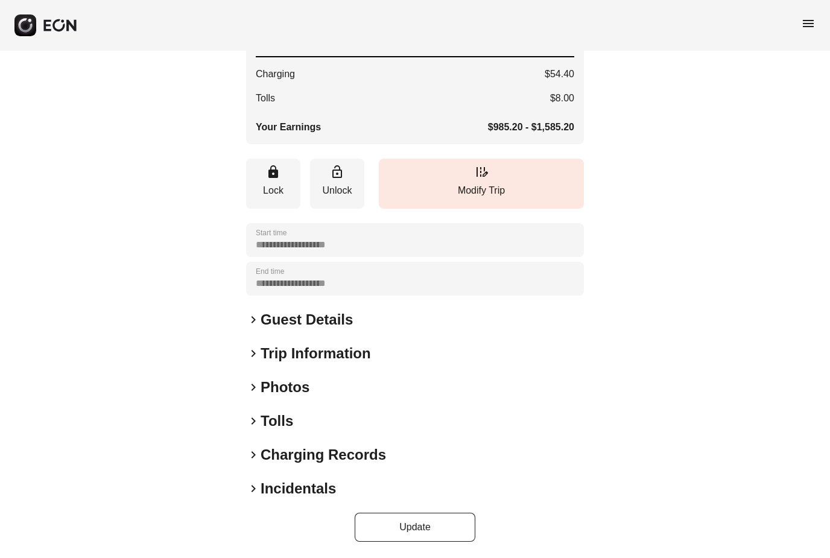
scroll to position [341, 0]
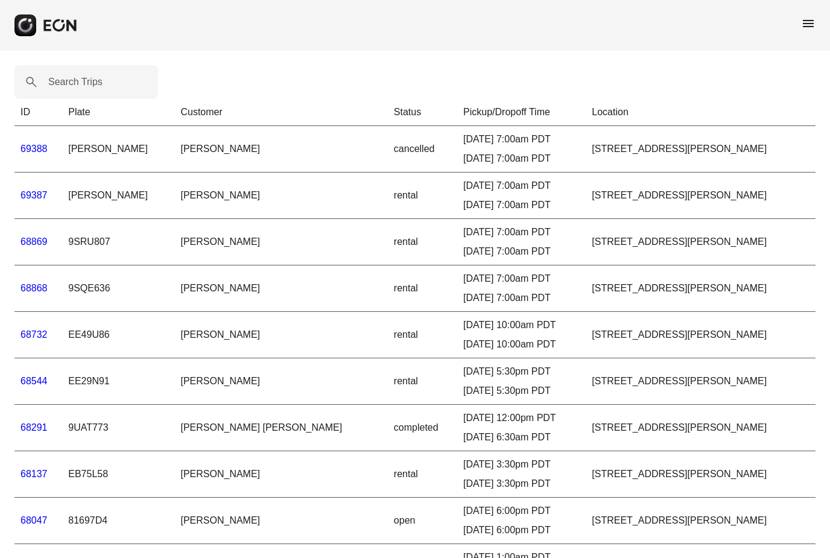
click at [821, 19] on div "menu" at bounding box center [415, 25] width 830 height 51
click at [805, 30] on span "menu" at bounding box center [808, 23] width 14 height 14
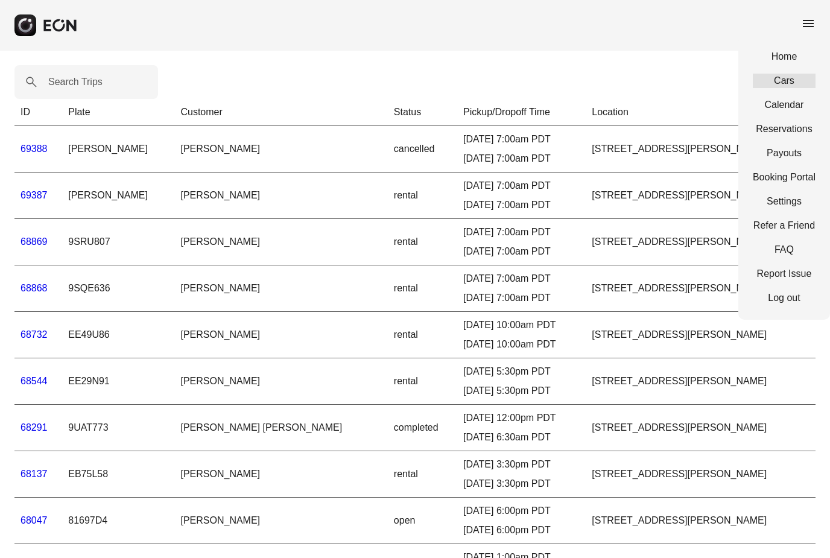
click at [792, 85] on link "Cars" at bounding box center [784, 81] width 63 height 14
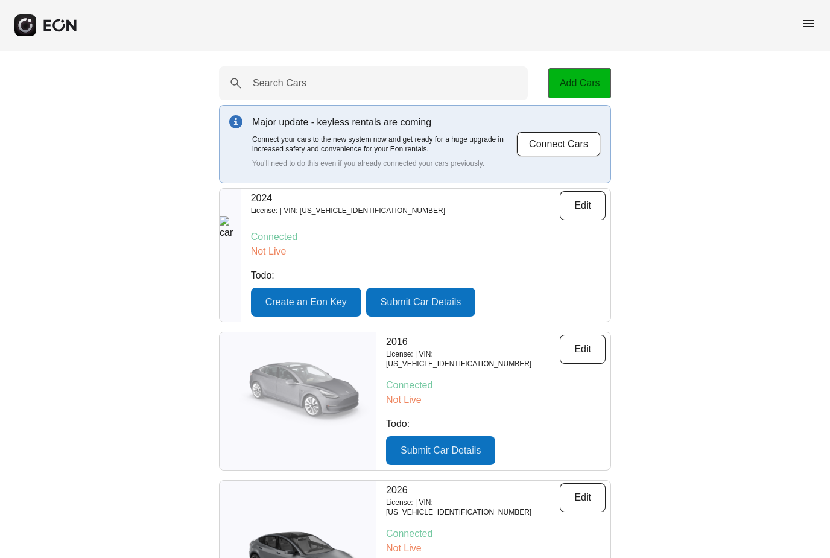
click at [590, 83] on button "Add Cars" at bounding box center [579, 83] width 63 height 30
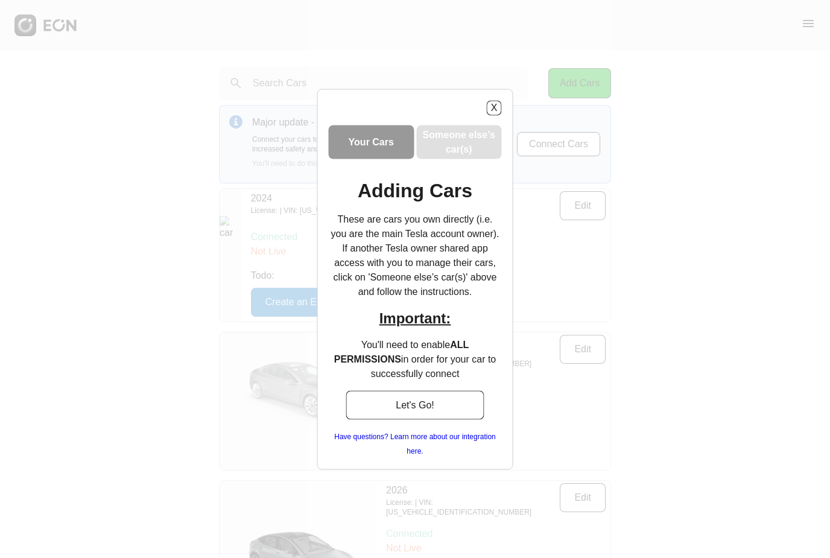
click at [372, 139] on h3 "Your Cars" at bounding box center [371, 142] width 45 height 14
click at [444, 405] on button "Let's Go!" at bounding box center [415, 404] width 139 height 29
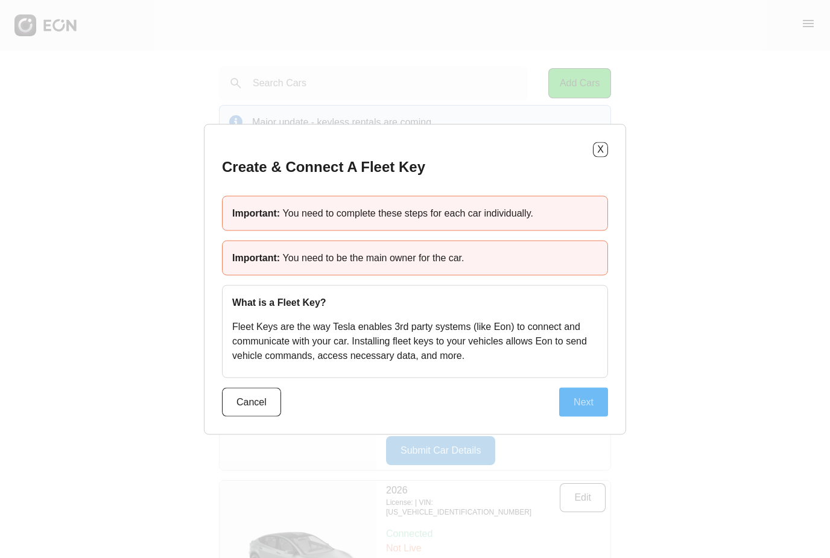
click at [577, 398] on button "Next" at bounding box center [583, 401] width 49 height 29
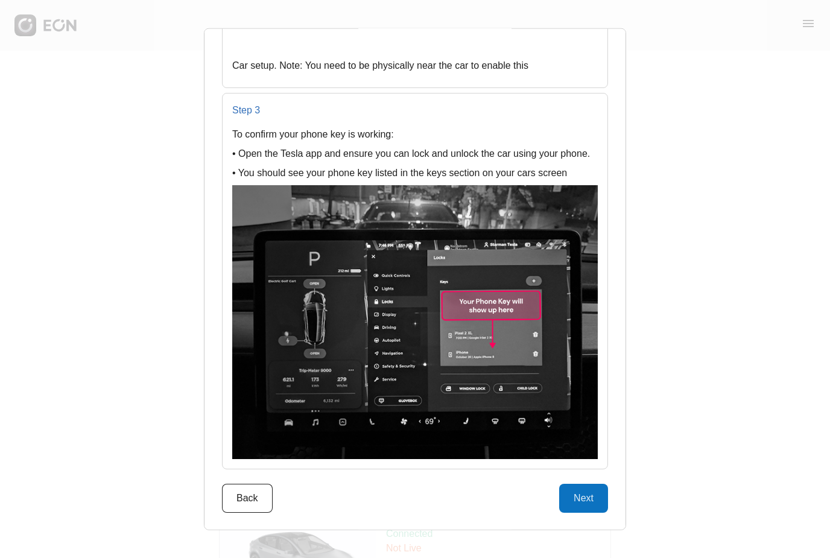
scroll to position [1403, 0]
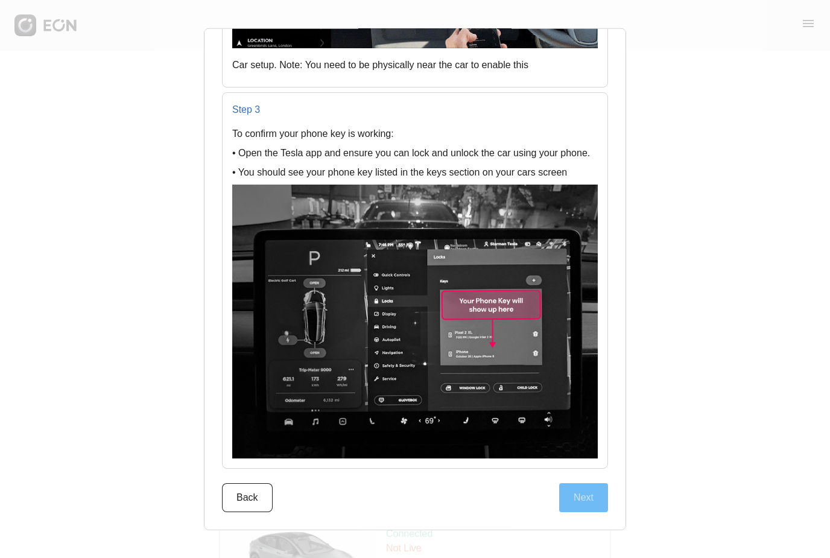
click at [591, 511] on button "Next" at bounding box center [583, 497] width 49 height 29
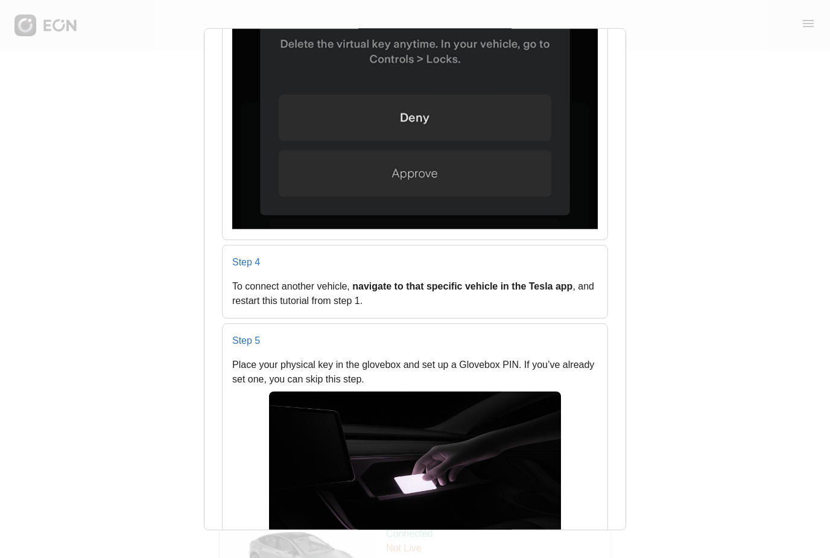
scroll to position [711, 0]
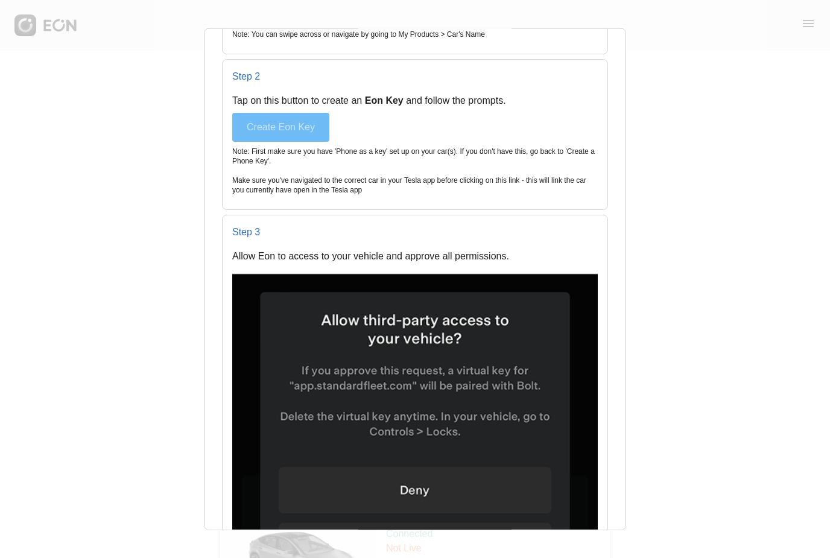
click at [305, 126] on button "Create Eon Key" at bounding box center [280, 126] width 97 height 29
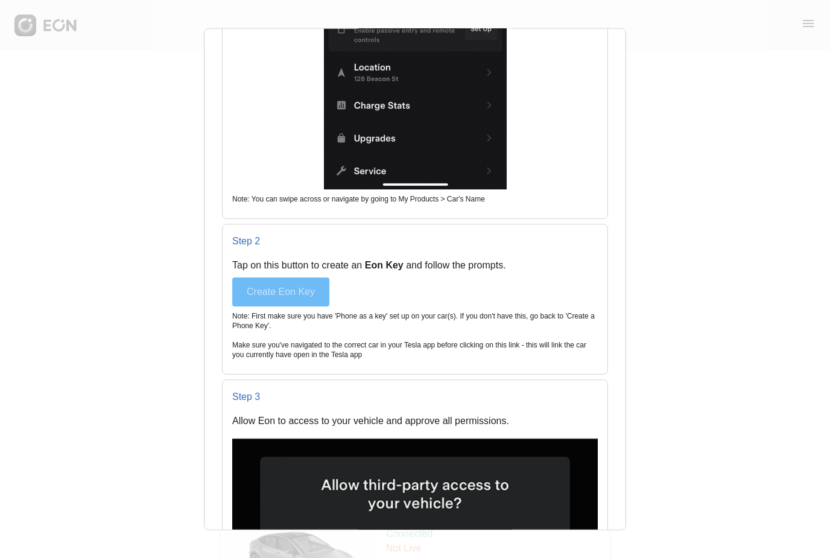
scroll to position [546, 0]
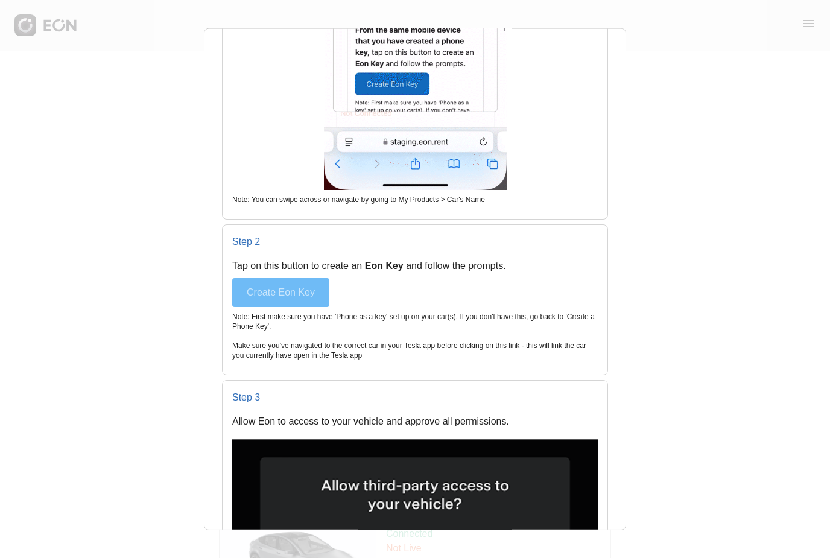
click at [284, 297] on button "Create Eon Key" at bounding box center [280, 292] width 97 height 29
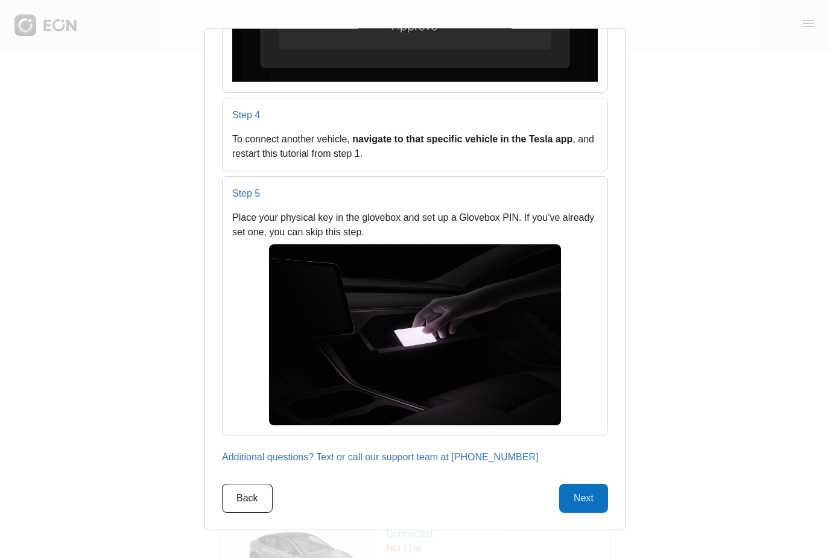
scroll to position [1231, 0]
click at [586, 506] on button "Next" at bounding box center [583, 497] width 49 height 29
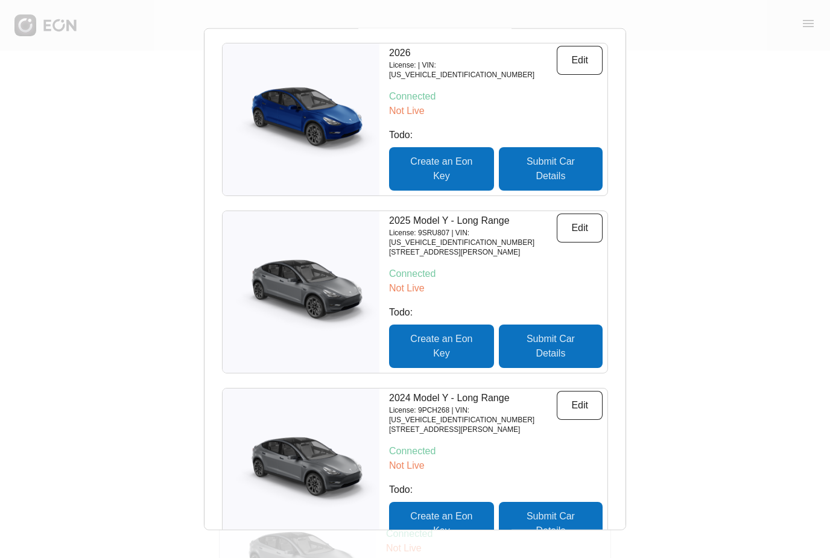
scroll to position [1787, 0]
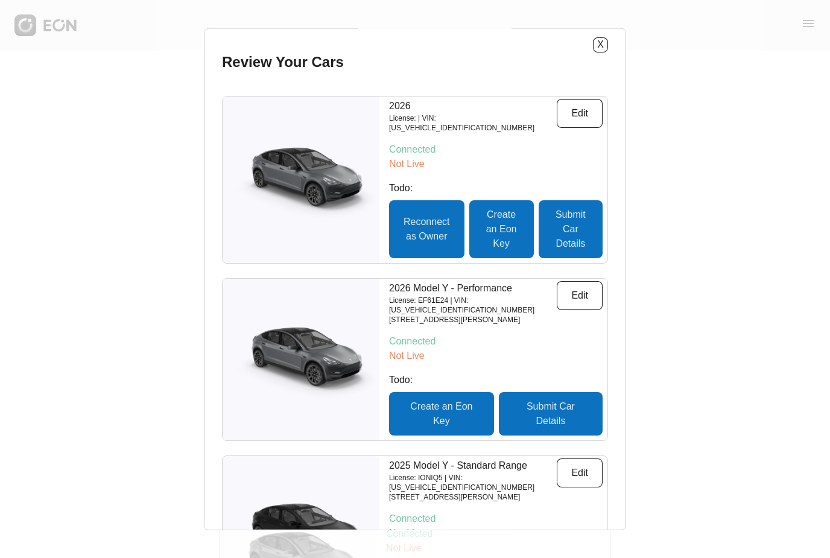
scroll to position [8, 0]
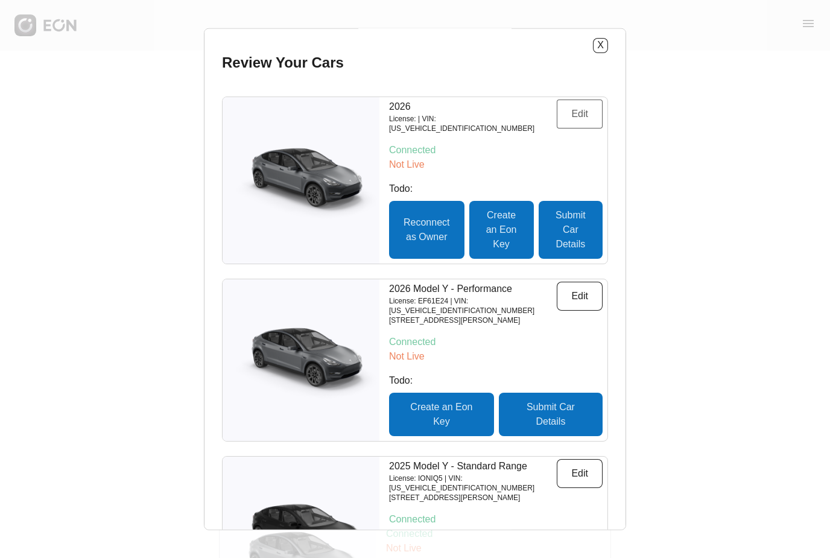
click at [580, 116] on button "Edit" at bounding box center [580, 113] width 46 height 29
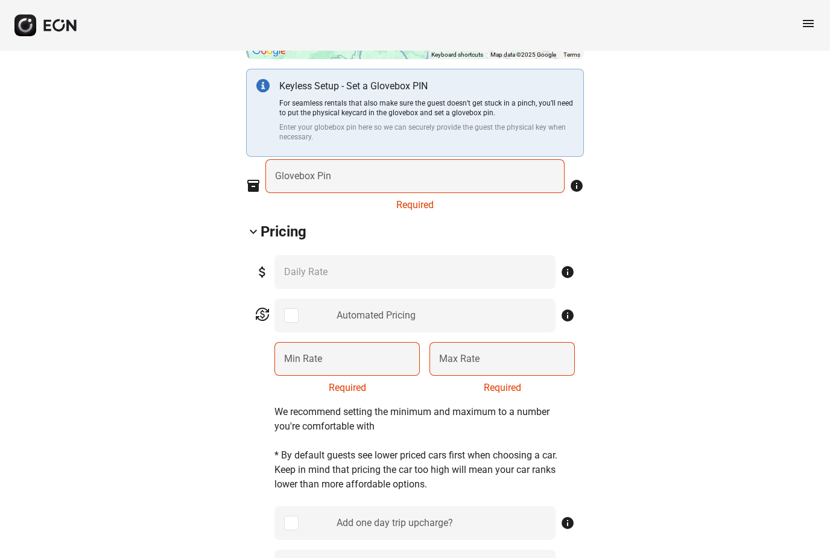
scroll to position [427, 0]
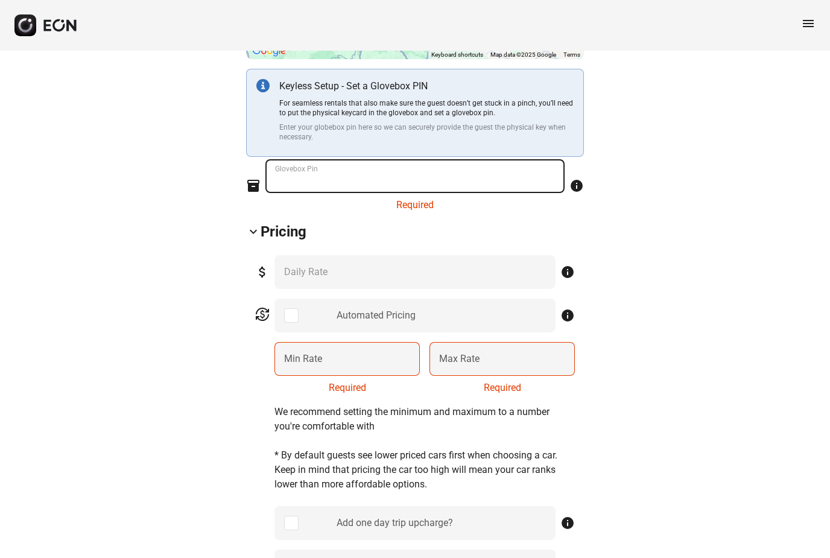
click at [464, 171] on Pin "Glovebox Pin" at bounding box center [414, 176] width 299 height 34
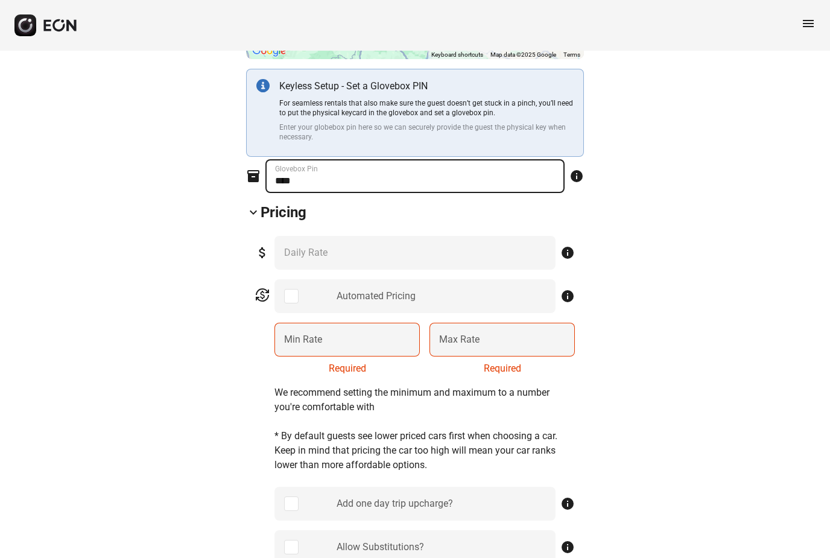
type Pin "****"
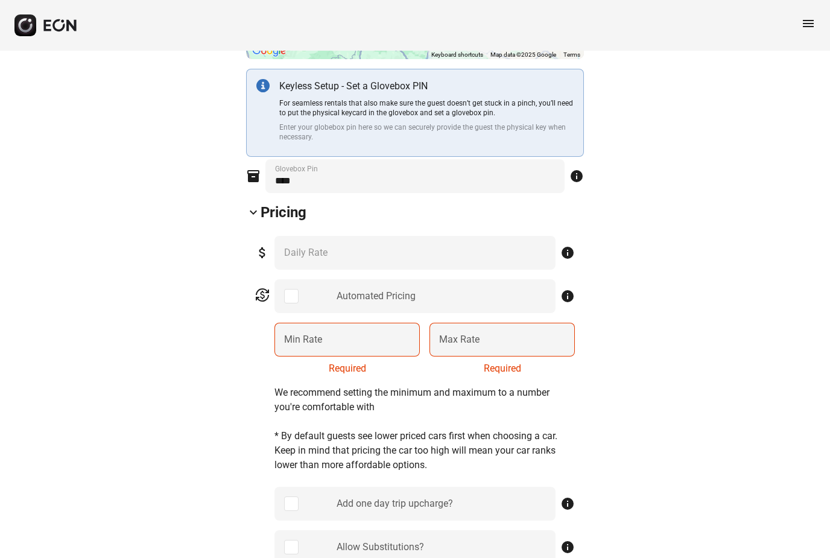
click at [363, 264] on div "attach_money *** Daily Rate info" at bounding box center [415, 253] width 320 height 34
click at [350, 344] on Rate "Min Rate" at bounding box center [347, 340] width 145 height 34
type Rate "***"
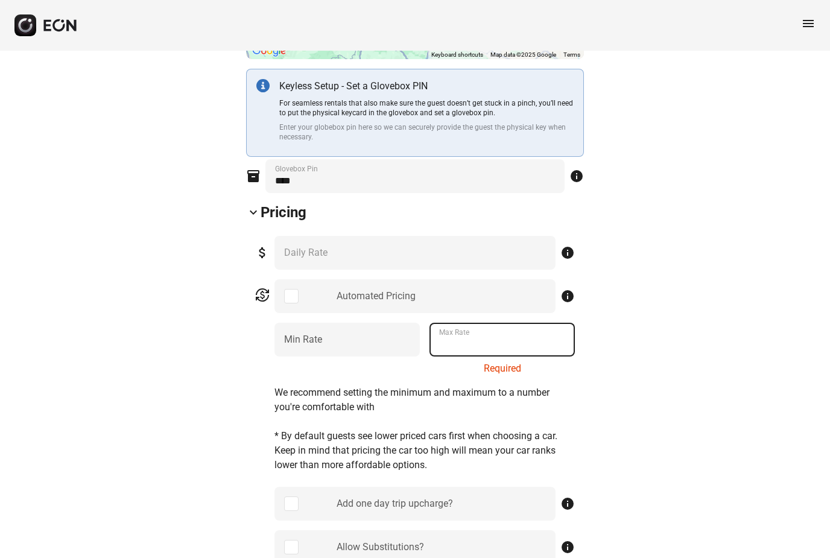
click at [498, 338] on Rate "Max Rate" at bounding box center [502, 340] width 145 height 34
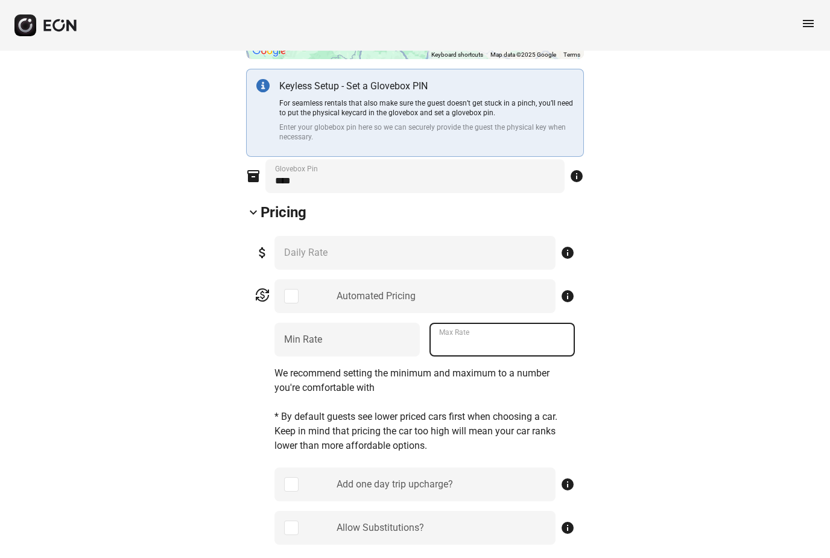
type Rate "***"
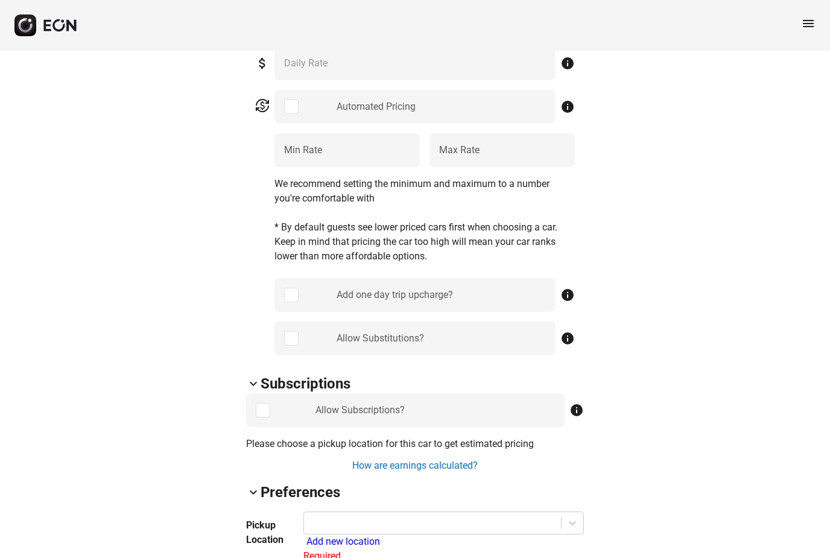
scroll to position [616, 0]
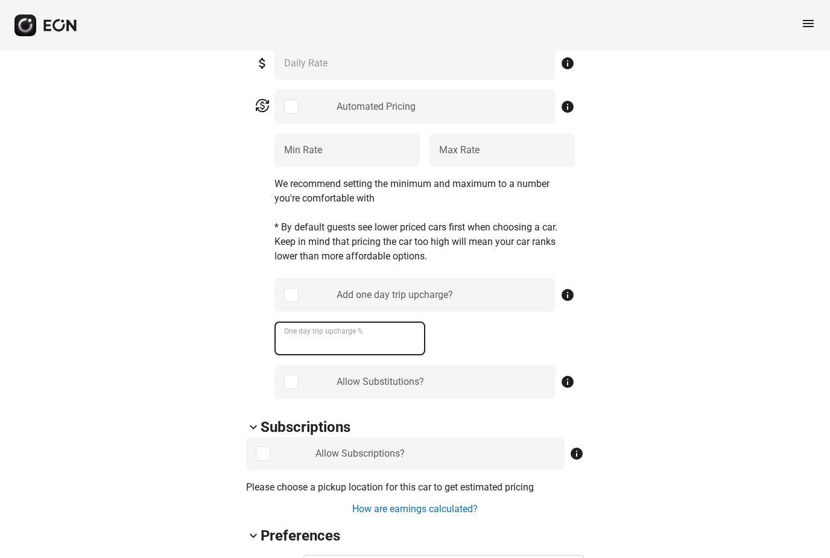
click at [371, 348] on \% "One day trip upcharge %" at bounding box center [350, 339] width 151 height 34
type \% "**"
click at [656, 351] on div "arrow_back_ios [US_VEHICLE_IDENTIFICATION_NUMBER] 64% 2 ⚠️ No supercharging Fix…" at bounding box center [415, 563] width 830 height 2256
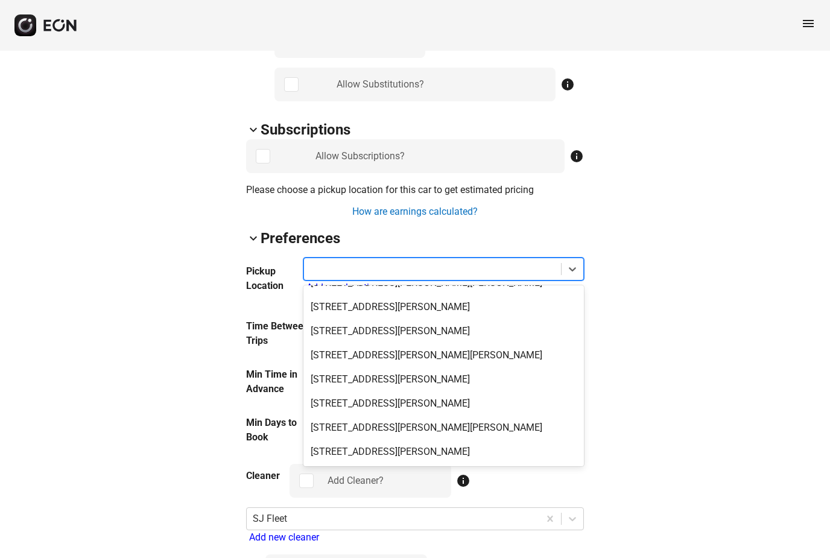
scroll to position [89, 0]
click at [468, 410] on div "[STREET_ADDRESS][PERSON_NAME]" at bounding box center [443, 404] width 281 height 24
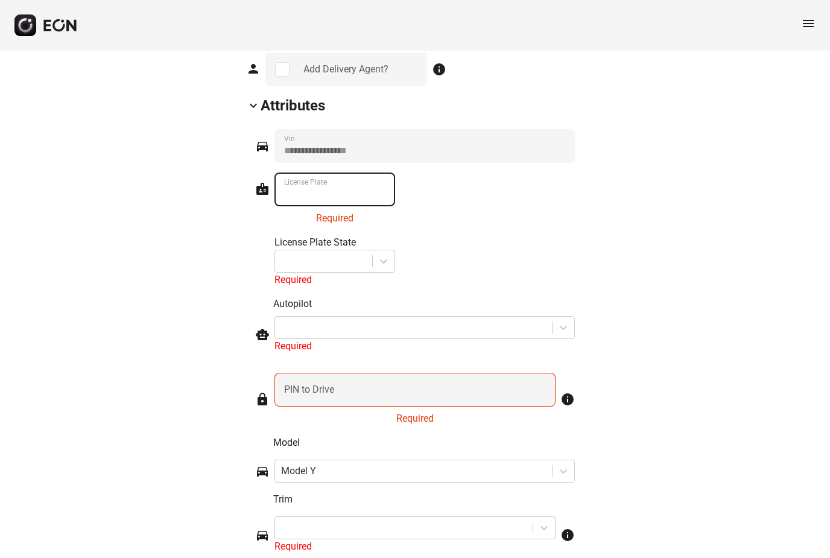
click at [351, 197] on Plate "License Plate" at bounding box center [335, 190] width 121 height 34
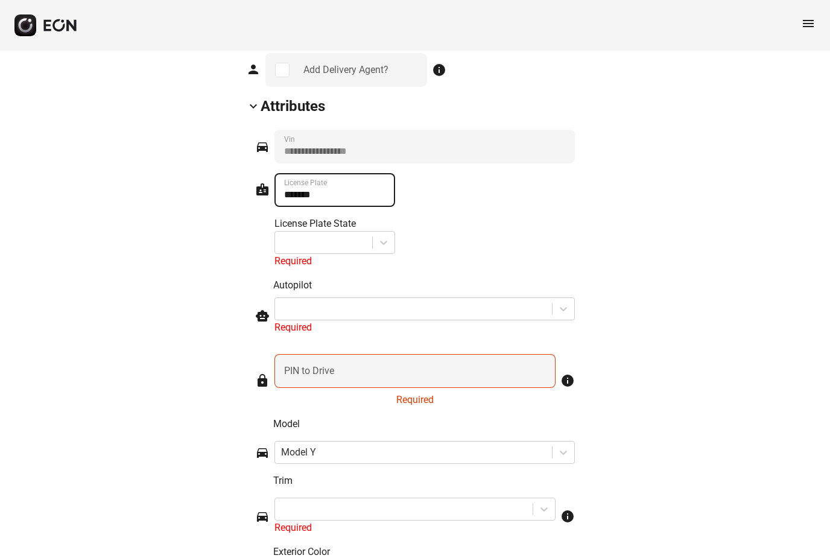
type Plate "*******"
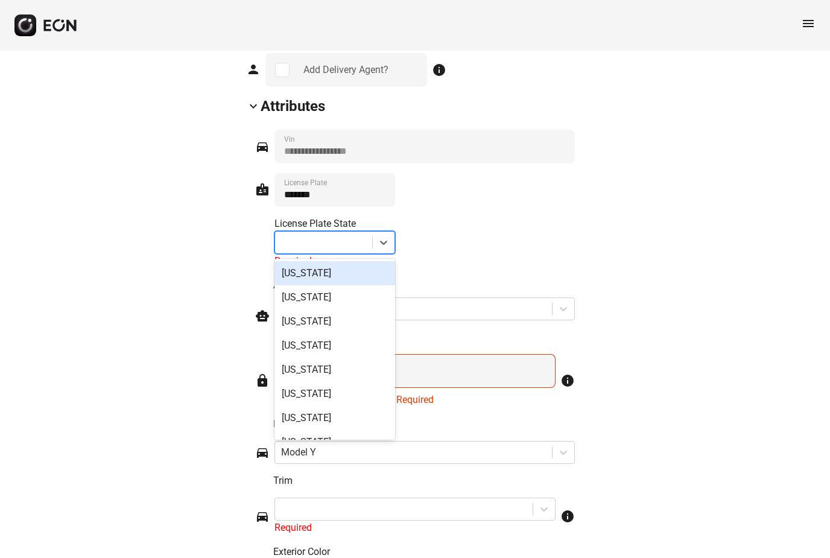
click at [337, 372] on div "[US_STATE]" at bounding box center [335, 370] width 121 height 24
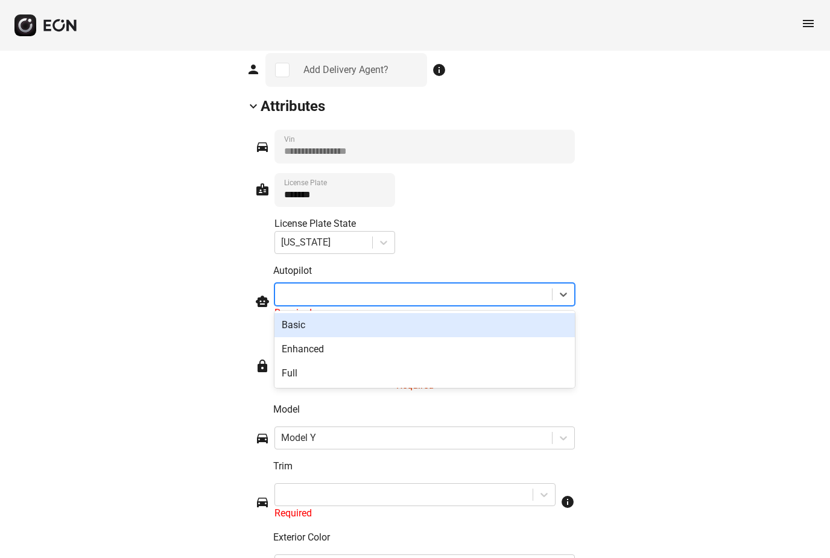
click at [302, 373] on div "Full" at bounding box center [425, 373] width 300 height 24
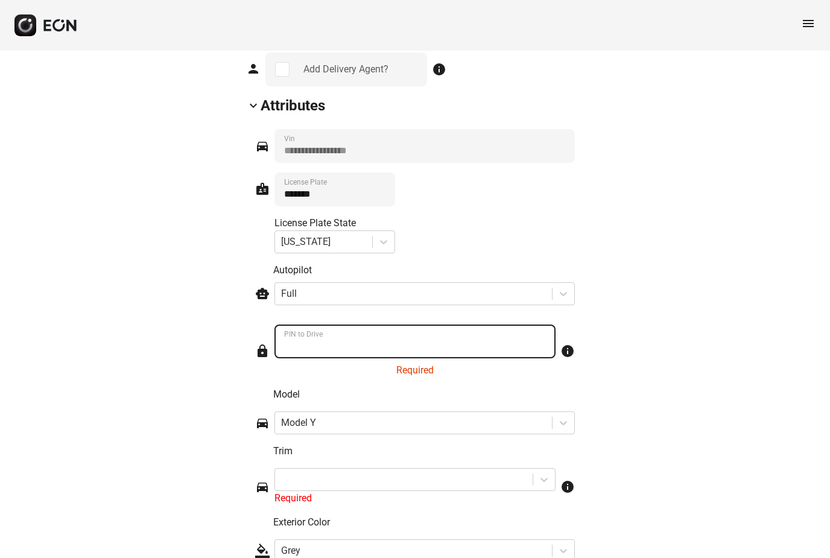
click at [443, 346] on Drive "PIN to Drive" at bounding box center [415, 342] width 281 height 34
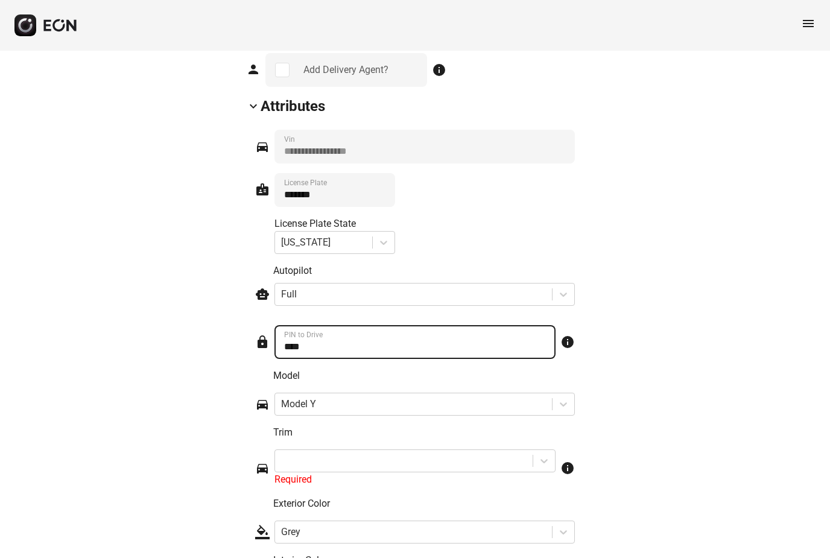
type Drive "****"
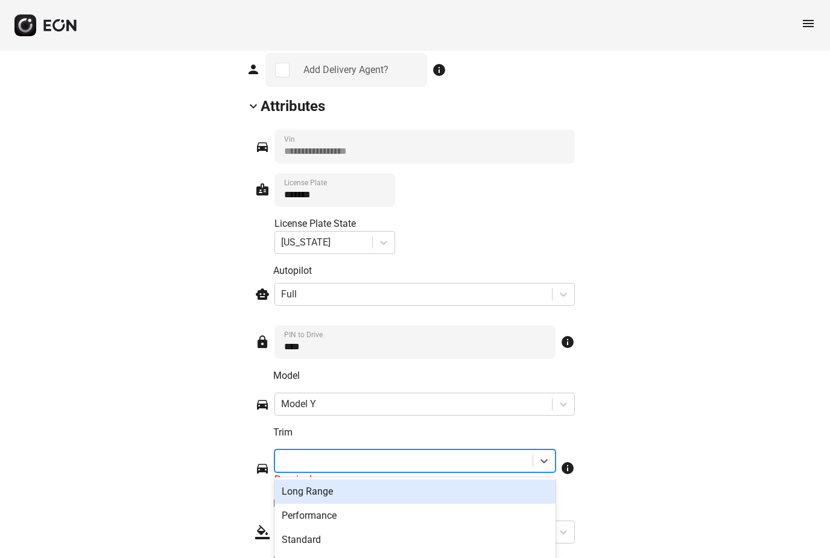
click at [375, 489] on div "Long Range" at bounding box center [415, 492] width 281 height 24
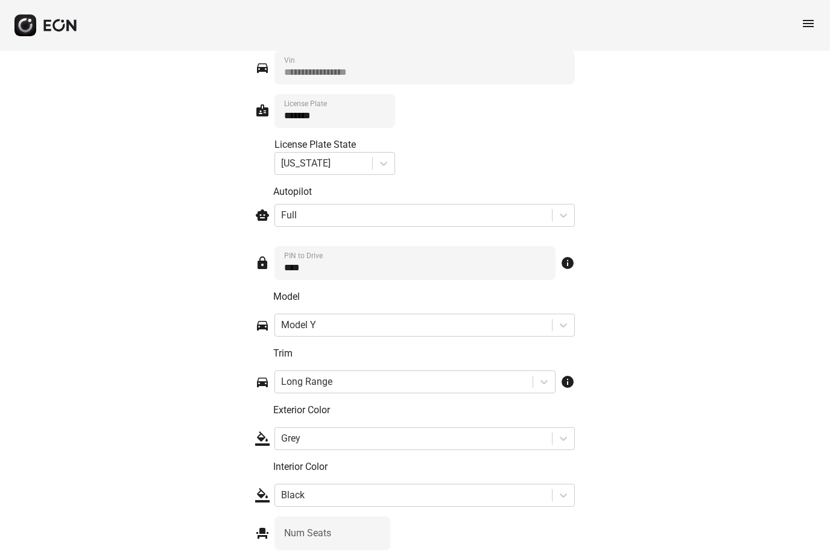
scroll to position [1614, 0]
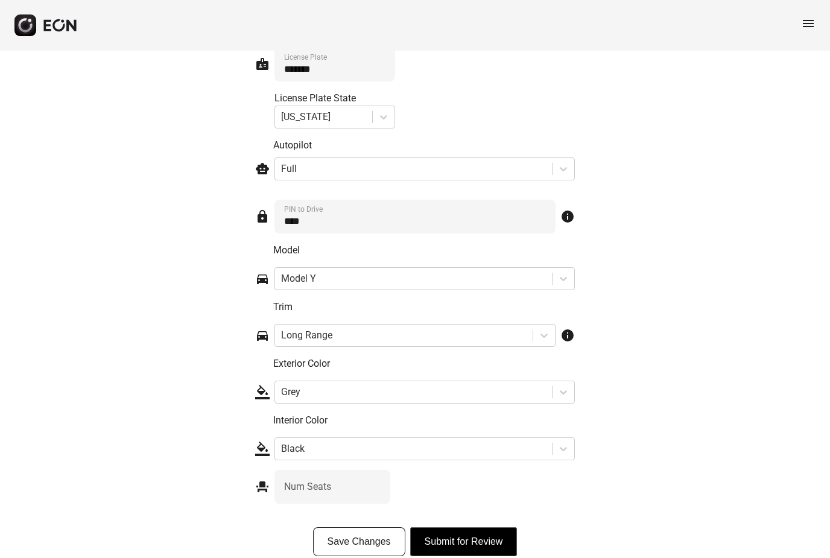
click at [484, 542] on button "Submit for Review" at bounding box center [463, 541] width 107 height 29
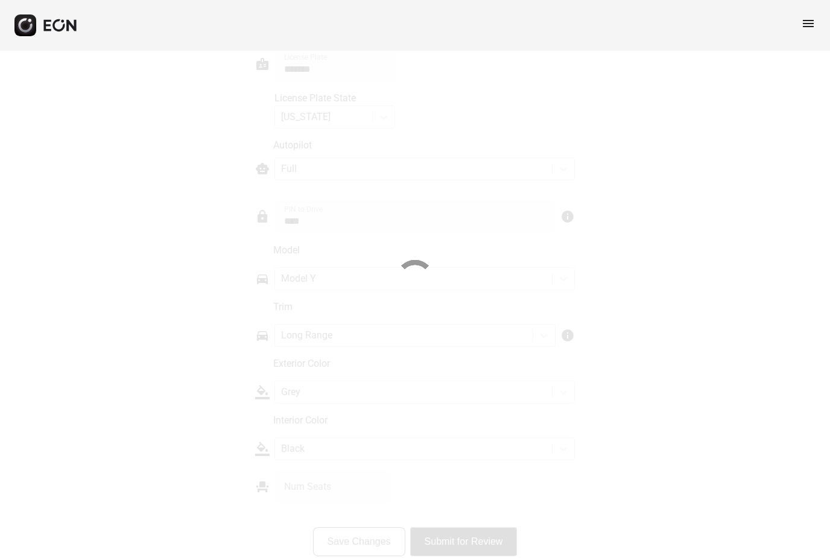
scroll to position [1585, 0]
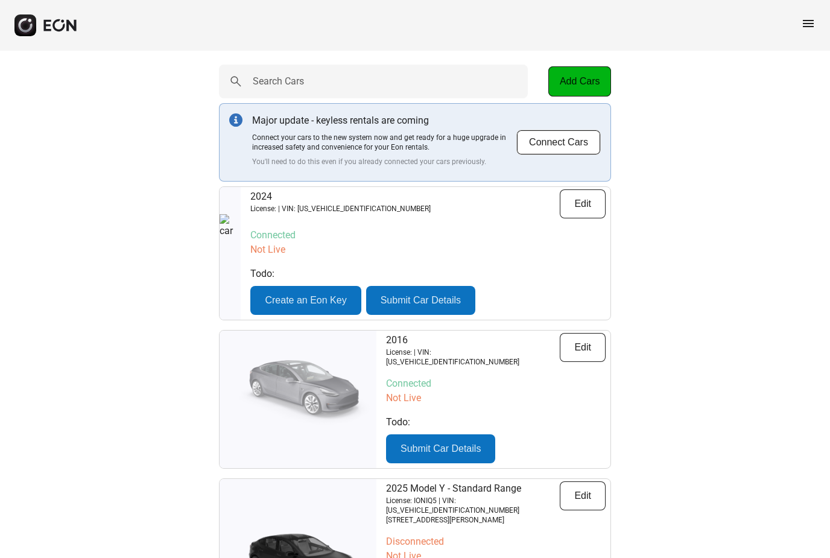
scroll to position [2, 0]
